Goal: Register for event/course

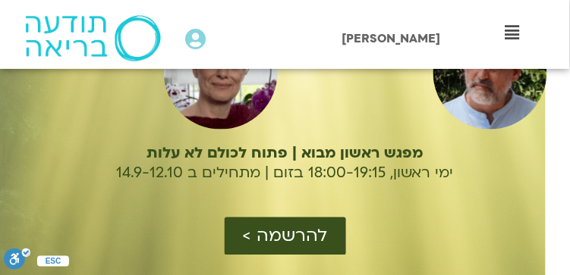
scroll to position [253, 0]
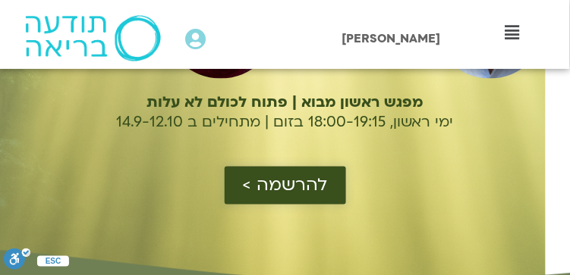
click at [284, 190] on span "להרשמה >" at bounding box center [285, 186] width 85 height 20
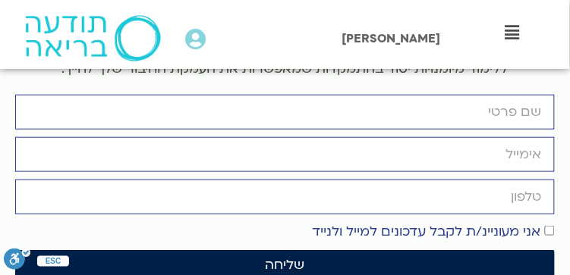
scroll to position [4162, 0]
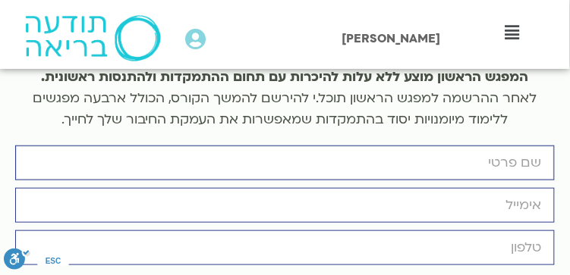
click at [463, 146] on input "firstname" at bounding box center [284, 163] width 539 height 35
type input "[DEMOGRAPHIC_DATA]"
type input "[EMAIL_ADDRESS][DOMAIN_NAME]"
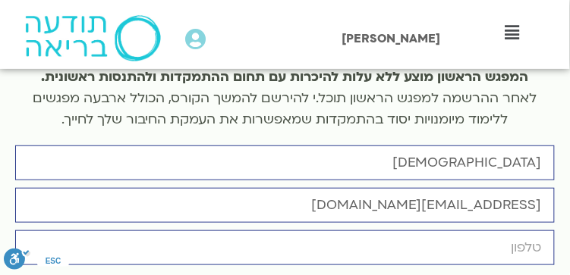
type input "0528871986"
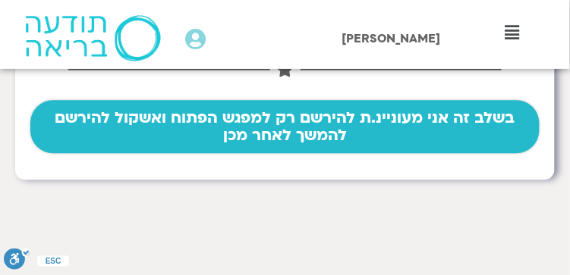
scroll to position [455, 0]
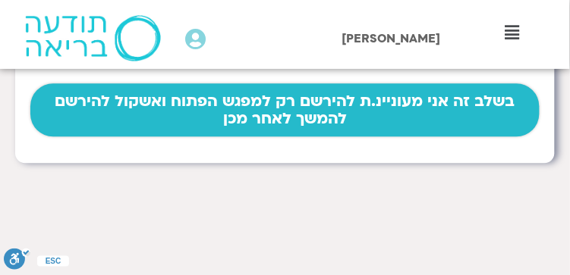
click at [300, 93] on span "בשלב זה אני מעוניינ.ת להירשם רק למפגש הפתוח ואשקול להירשם להמשך לאחר מכן" at bounding box center [285, 110] width 472 height 35
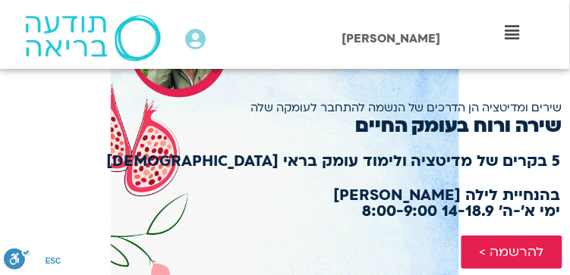
scroll to position [101, 0]
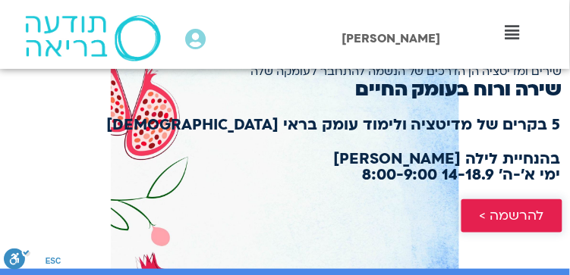
click at [502, 219] on span "להרשמה >" at bounding box center [511, 216] width 64 height 15
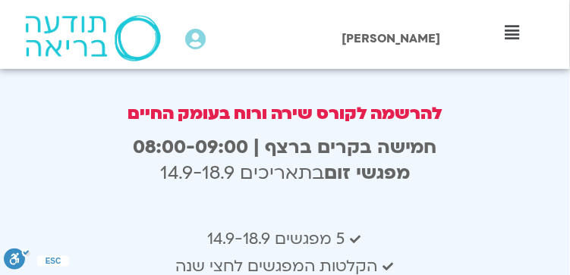
scroll to position [3042, 0]
